Goal: Obtain resource: Obtain resource

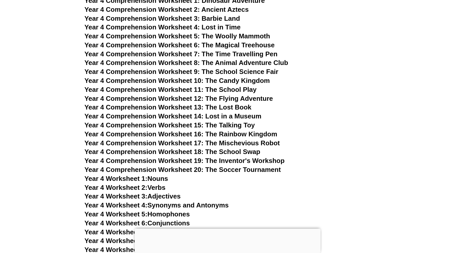
scroll to position [2043, 0]
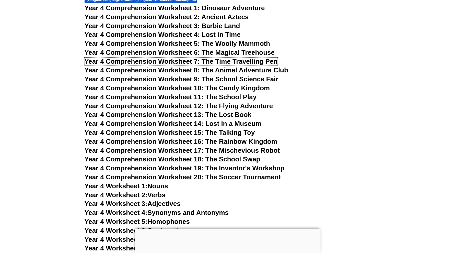
drag, startPoint x: 194, startPoint y: 62, endPoint x: 351, endPoint y: 44, distance: 158.0
click at [194, 62] on span "Year 4 Comprehension Worksheet 7: The Time Travelling Pen" at bounding box center [181, 61] width 193 height 8
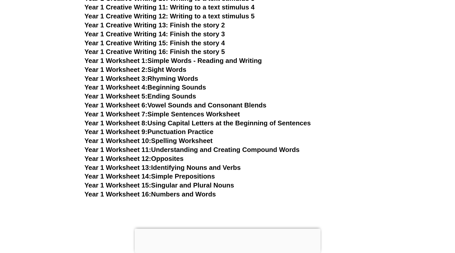
scroll to position [958, 0]
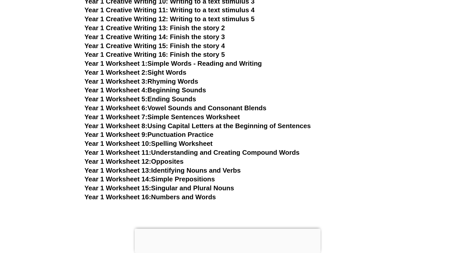
click at [187, 189] on link "Year 1 Worksheet 15: Singular and Plural Nouns" at bounding box center [160, 188] width 150 height 8
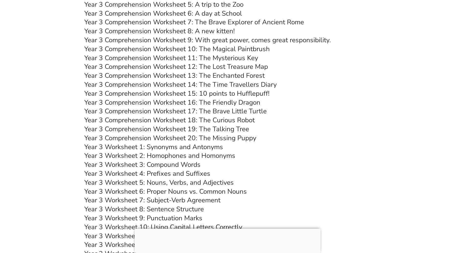
scroll to position [1692, 0]
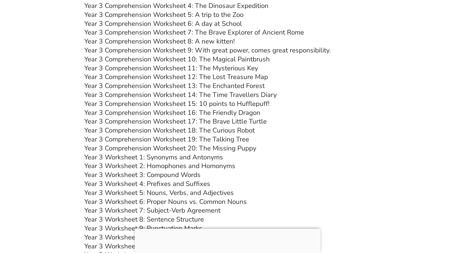
drag, startPoint x: 194, startPoint y: 83, endPoint x: 215, endPoint y: 88, distance: 22.0
click at [194, 83] on link "Year 3 Comprehension Worksheet 13: The Enchanted Forest" at bounding box center [175, 85] width 180 height 9
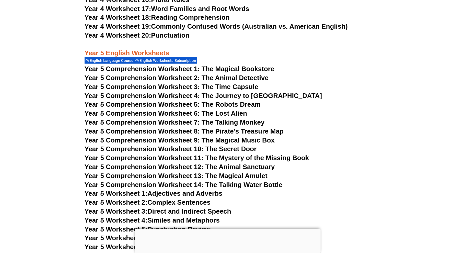
scroll to position [2394, 0]
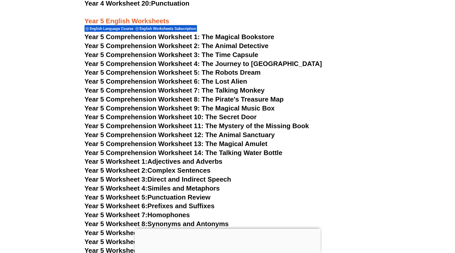
click at [188, 109] on span "Year 5 Comprehension Worksheet 9: The Magical Music Box" at bounding box center [180, 108] width 190 height 8
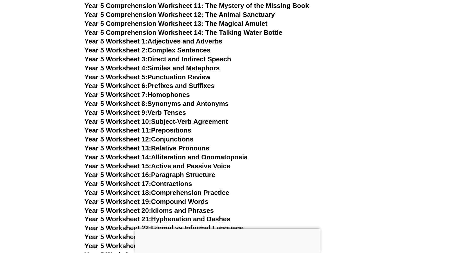
scroll to position [2522, 0]
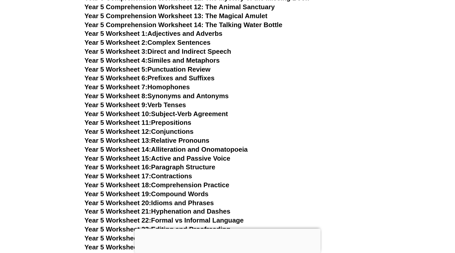
click at [193, 59] on link "Year 5 Worksheet 4: Similes and Metaphors" at bounding box center [152, 60] width 135 height 8
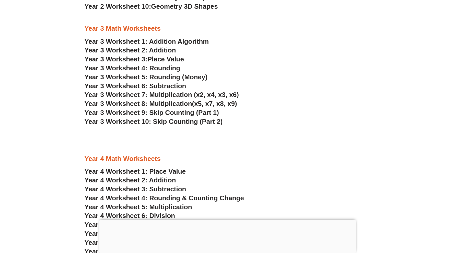
scroll to position [702, 0]
